Goal: Check status: Check status

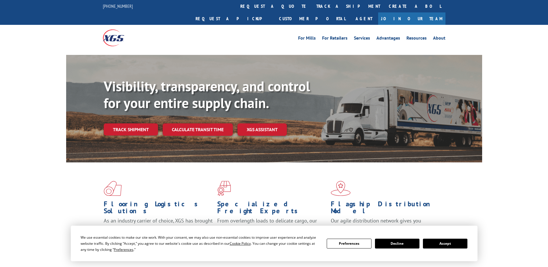
click at [132, 123] on link "Track shipment" at bounding box center [131, 129] width 54 height 12
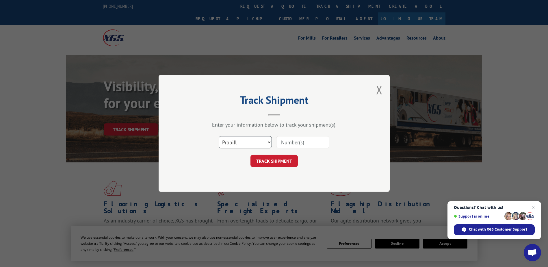
click at [264, 143] on select "Select category... Probill BOL PO" at bounding box center [245, 142] width 53 height 12
select select "bol"
click at [219, 136] on select "Select category... Probill BOL PO" at bounding box center [245, 142] width 53 height 12
click at [299, 141] on input at bounding box center [302, 142] width 53 height 12
type input "6100054053"
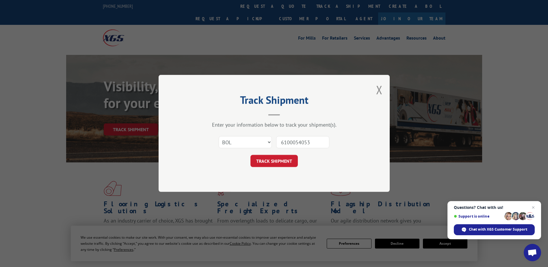
click at [283, 161] on button "TRACK SHIPMENT" at bounding box center [273, 161] width 47 height 12
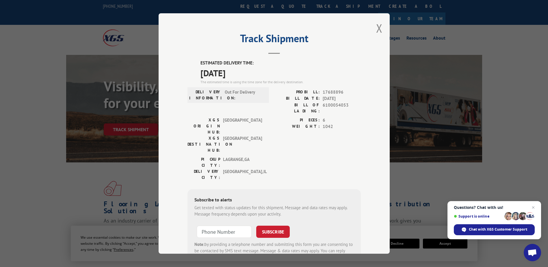
click at [376, 29] on button "Close modal" at bounding box center [379, 28] width 6 height 15
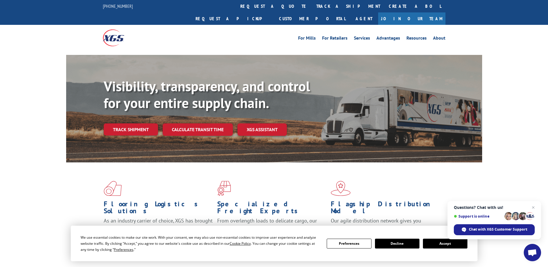
click at [533, 208] on span "Close chat" at bounding box center [533, 207] width 7 height 7
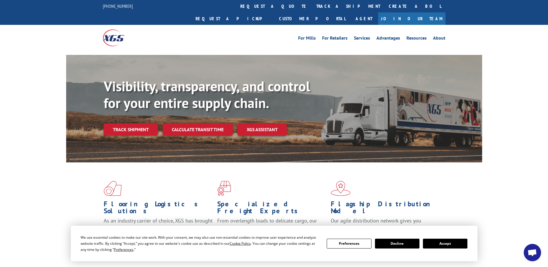
click at [452, 241] on button "Accept" at bounding box center [445, 244] width 44 height 10
